Goal: Information Seeking & Learning: Learn about a topic

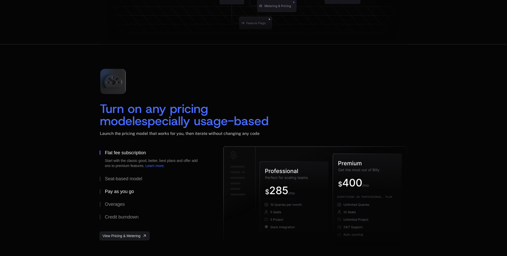
scroll to position [715, 0]
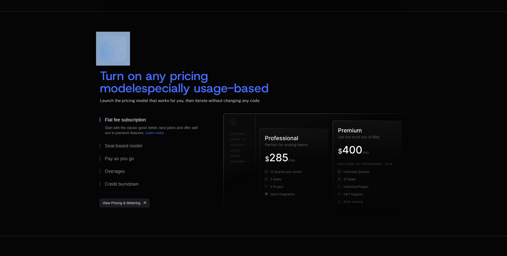
drag, startPoint x: 101, startPoint y: 77, endPoint x: 86, endPoint y: 69, distance: 17.1
click at [86, 69] on div "Turn on any pricing model especially usage-based Launch the pricing model that …" at bounding box center [253, 123] width 507 height 225
click at [92, 77] on div "Turn on any pricing model especially usage-based Launch the pricing model that …" at bounding box center [253, 124] width 332 height 184
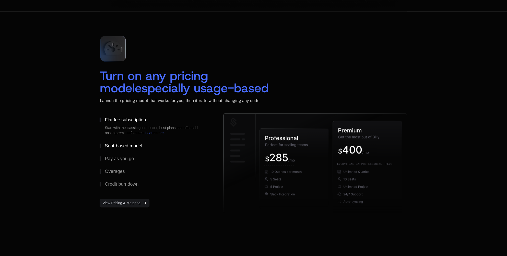
click at [110, 144] on div "Seat-based model" at bounding box center [123, 146] width 37 height 5
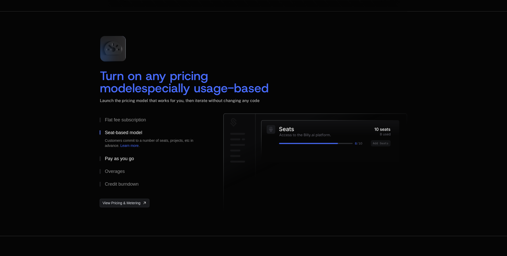
click at [113, 159] on div "Pay as you go" at bounding box center [119, 159] width 29 height 5
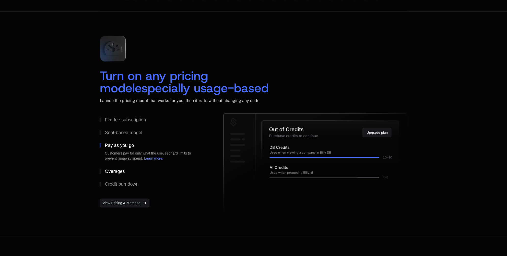
click at [113, 172] on div "Overages" at bounding box center [115, 171] width 20 height 5
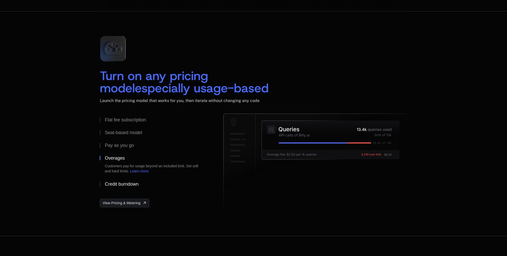
click at [120, 185] on div "Credit burndown" at bounding box center [122, 184] width 34 height 5
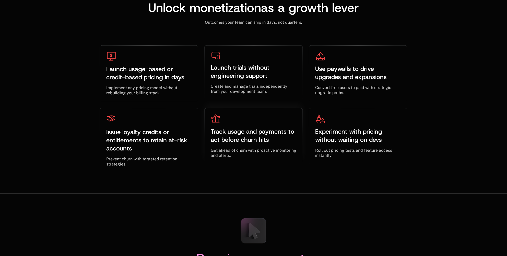
scroll to position [1583, 0]
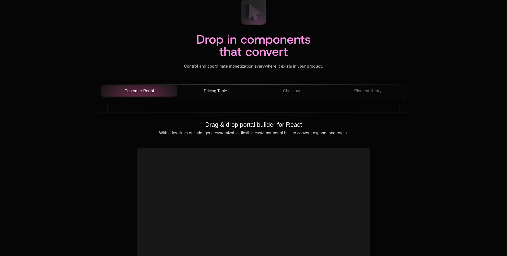
click at [222, 95] on button "Pricing Table" at bounding box center [215, 91] width 76 height 11
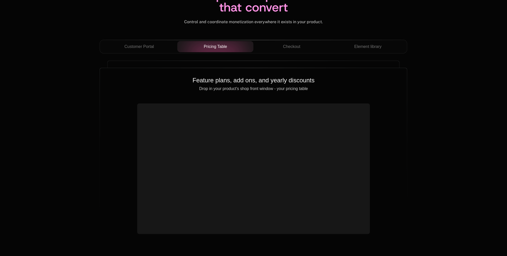
scroll to position [1813, 0]
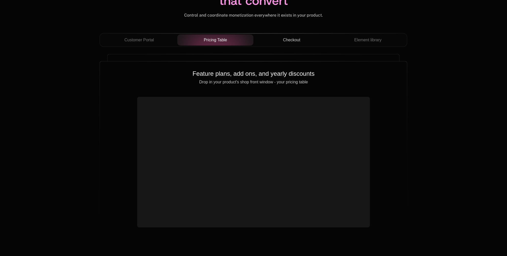
click at [299, 40] on span "Checkout" at bounding box center [291, 40] width 17 height 6
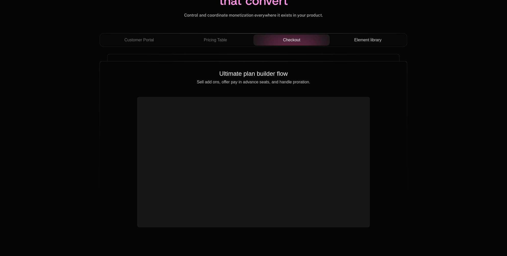
click at [375, 43] on span "Element library" at bounding box center [367, 40] width 27 height 6
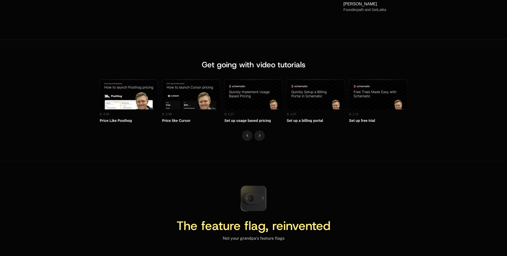
scroll to position [2247, 0]
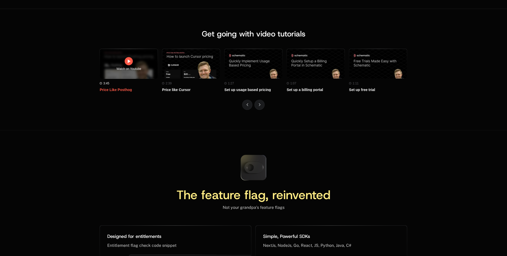
click at [127, 58] on icon at bounding box center [129, 61] width 6 height 6
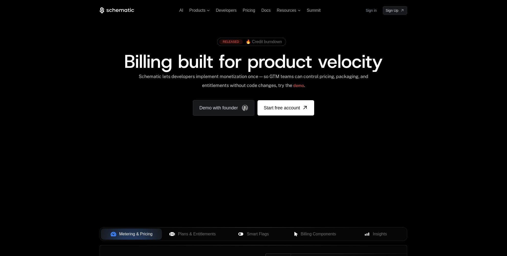
scroll to position [2247, 0]
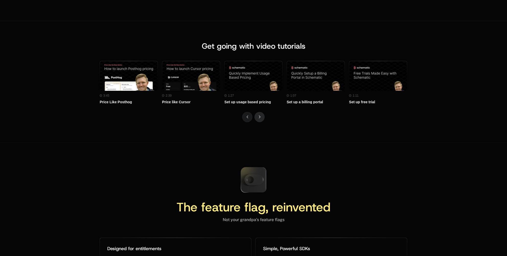
click at [260, 114] on button "Next" at bounding box center [259, 117] width 10 height 10
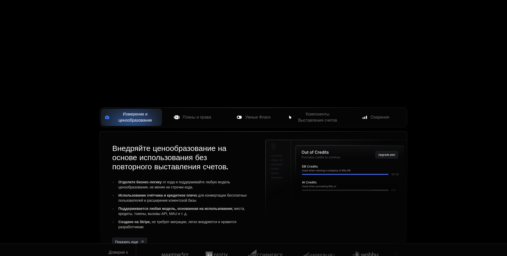
scroll to position [179, 0]
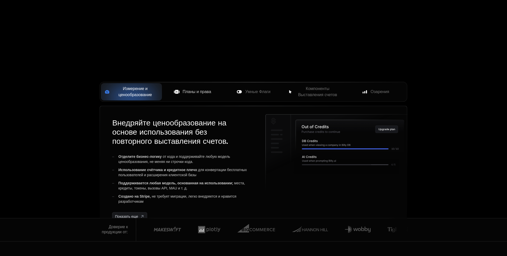
click at [190, 93] on ya-tr-span "Планы и права" at bounding box center [197, 92] width 29 height 4
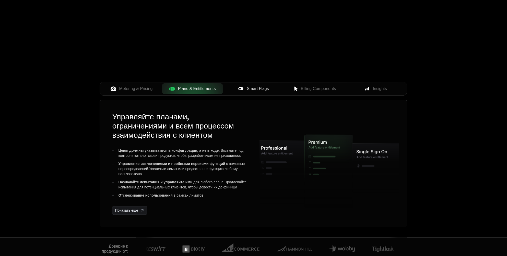
click at [255, 88] on span "Smart Flags" at bounding box center [258, 89] width 22 height 6
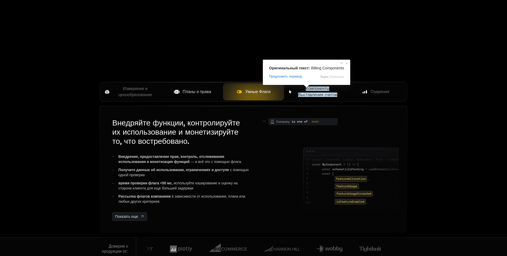
click at [310, 85] on div "Оригинальный текст: Billing Components Предложить перевод Отправить [PERSON_NAM…" at bounding box center [306, 72] width 87 height 25
drag, startPoint x: 326, startPoint y: 89, endPoint x: 344, endPoint y: 90, distance: 17.4
click at [327, 89] on ya-tr-span "Компоненты Выставления счетов" at bounding box center [317, 92] width 39 height 10
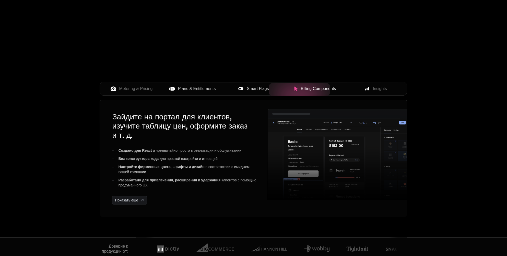
click at [330, 90] on div at bounding box center [299, 89] width 61 height 13
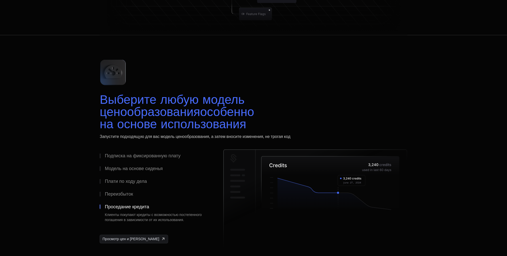
scroll to position [798, 0]
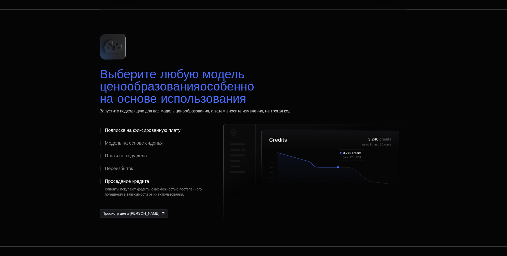
click at [109, 131] on ya-tr-span "Подписка на фиксированную плату" at bounding box center [143, 130] width 76 height 5
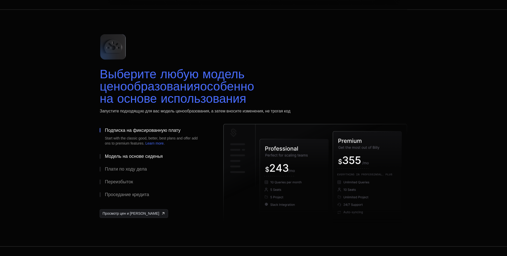
click at [157, 68] on span at bounding box center [160, 66] width 7 height 3
click at [93, 164] on div "Выберите любую модель ценообразования особенно на основе использования Запустит…" at bounding box center [253, 128] width 332 height 196
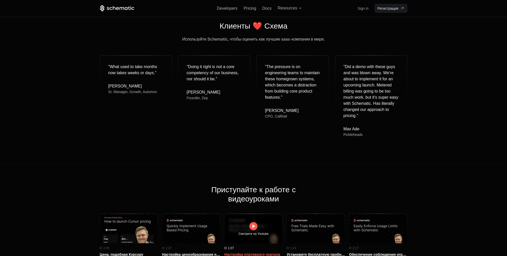
scroll to position [2228, 0]
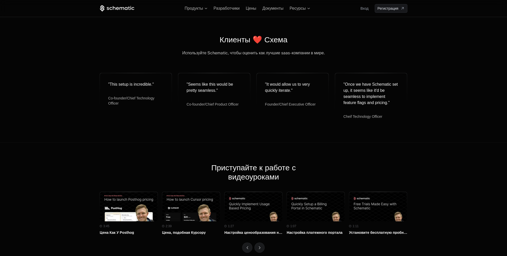
scroll to position [0, 62]
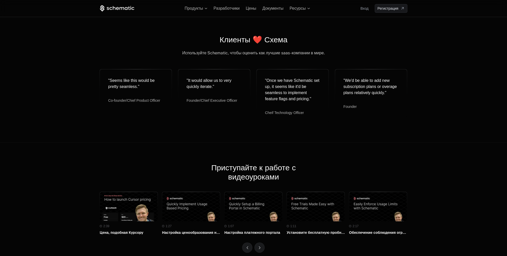
drag, startPoint x: 220, startPoint y: 38, endPoint x: 217, endPoint y: 37, distance: 3.2
click at [217, 37] on div "Клиенты ❤️ Схема" at bounding box center [253, 39] width 307 height 9
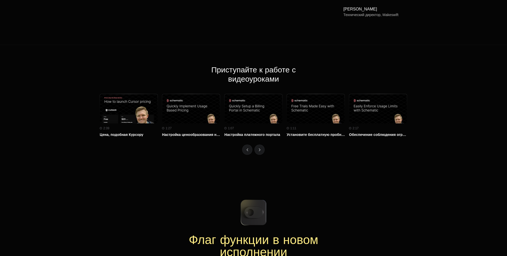
scroll to position [2381, 0]
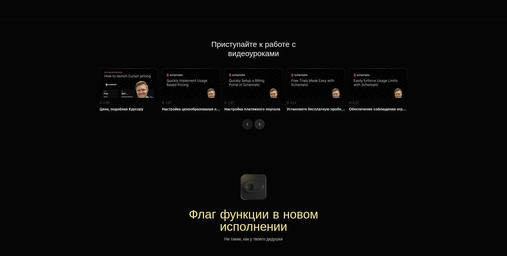
click at [254, 123] on button "Далее" at bounding box center [259, 124] width 10 height 10
click at [257, 123] on button "Далее" at bounding box center [259, 124] width 10 height 10
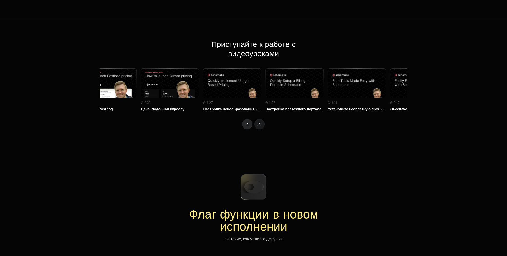
scroll to position [0, 0]
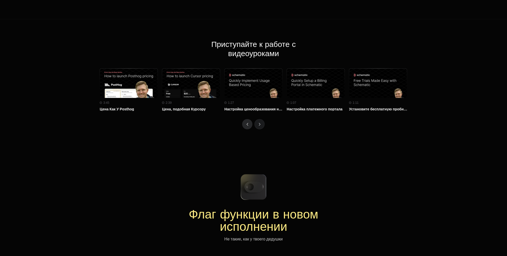
click at [251, 124] on button "Предыдущая страница" at bounding box center [247, 124] width 10 height 10
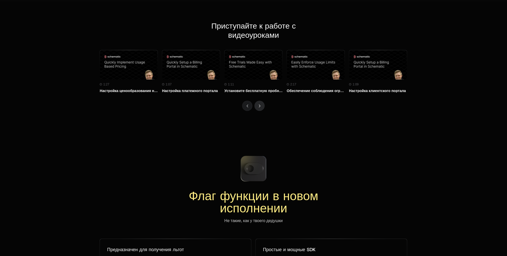
click at [259, 106] on icon "Далее" at bounding box center [260, 106] width 2 height 3
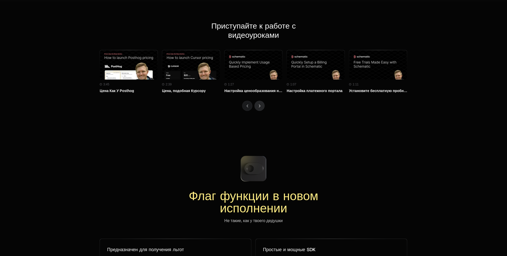
click at [259, 106] on icon "Далее" at bounding box center [260, 106] width 2 height 3
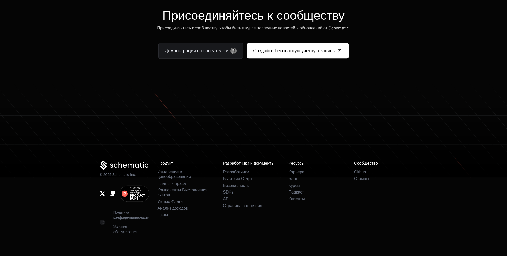
scroll to position [3327, 0]
